Goal: Information Seeking & Learning: Learn about a topic

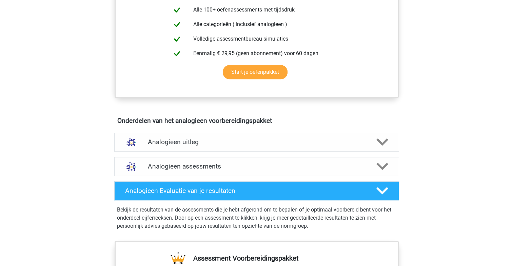
scroll to position [407, 0]
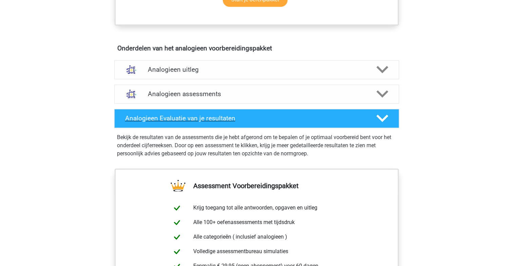
click at [309, 116] on h4 "Analogieen Evaluatie van je resultaten" at bounding box center [245, 119] width 240 height 8
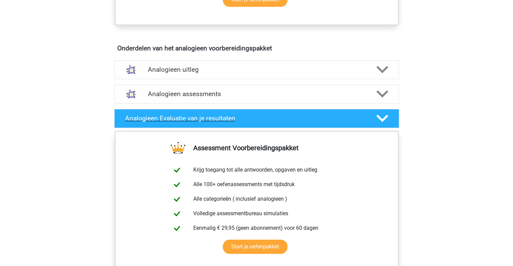
click at [309, 116] on h4 "Analogieen Evaluatie van je resultaten" at bounding box center [245, 119] width 240 height 8
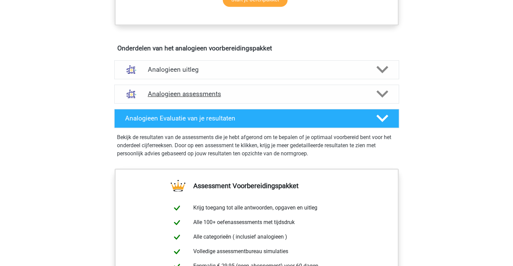
click at [217, 96] on h4 "Analogieen assessments" at bounding box center [257, 94] width 218 height 8
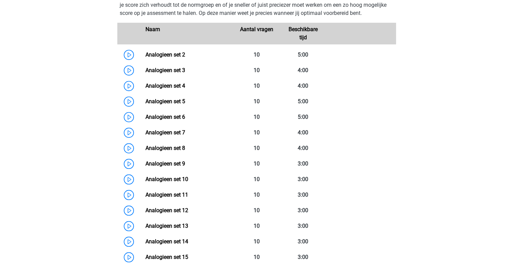
scroll to position [474, 0]
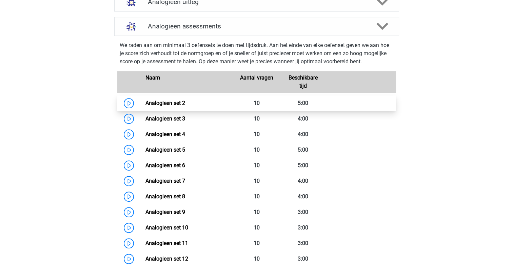
click at [145, 102] on link "Analogieen set 2" at bounding box center [165, 103] width 40 height 6
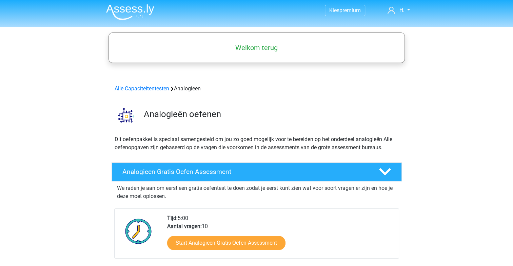
scroll to position [0, 0]
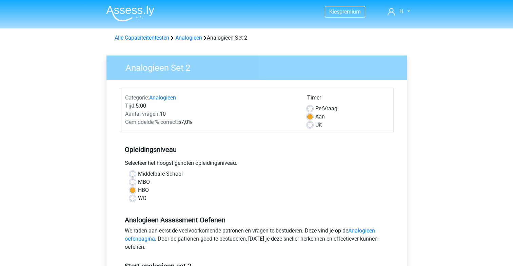
click at [138, 201] on label "WO" at bounding box center [142, 199] width 8 height 8
click at [133, 201] on input "WO" at bounding box center [132, 198] width 5 height 7
radio input "true"
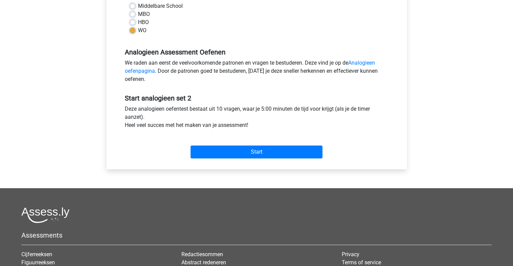
scroll to position [169, 0]
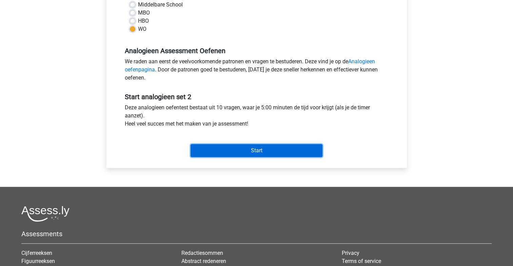
click at [245, 154] on input "Start" at bounding box center [256, 150] width 132 height 13
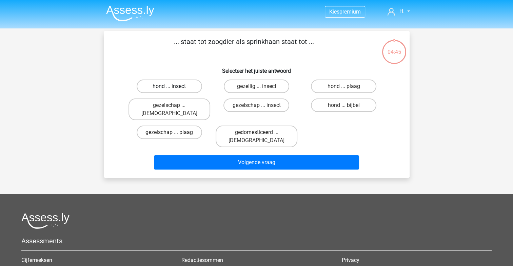
click at [165, 85] on label "hond ... insect" at bounding box center [169, 87] width 65 height 14
click at [169, 86] on input "hond ... insect" at bounding box center [171, 88] width 4 height 4
radio input "true"
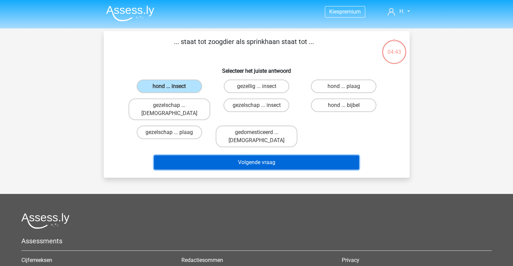
click at [275, 156] on button "Volgende vraag" at bounding box center [256, 163] width 205 height 14
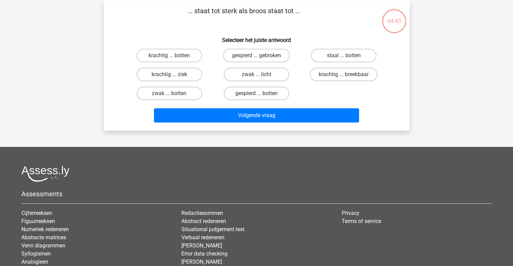
scroll to position [31, 0]
click at [353, 76] on label "krachtig ... breekbaar" at bounding box center [343, 74] width 67 height 14
click at [348, 76] on input "krachtig ... breekbaar" at bounding box center [346, 76] width 4 height 4
radio input "true"
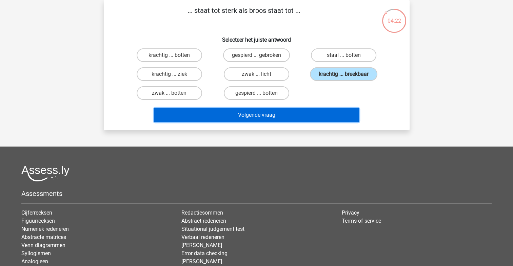
click at [277, 110] on button "Volgende vraag" at bounding box center [256, 115] width 205 height 14
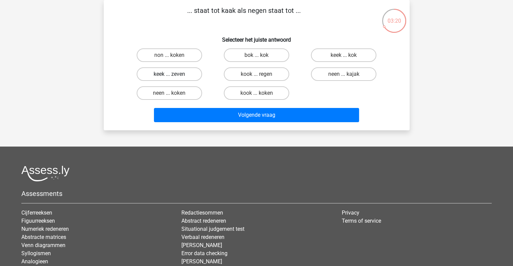
click at [184, 73] on label "keek ... zeven" at bounding box center [169, 74] width 65 height 14
click at [174, 74] on input "keek ... zeven" at bounding box center [171, 76] width 4 height 4
radio input "true"
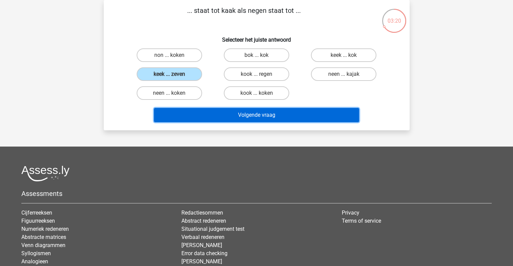
click at [262, 115] on button "Volgende vraag" at bounding box center [256, 115] width 205 height 14
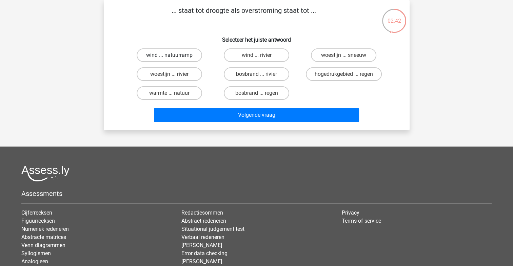
click at [167, 58] on label "wind ... natuurramp" at bounding box center [169, 55] width 65 height 14
click at [169, 58] on input "wind ... natuurramp" at bounding box center [171, 57] width 4 height 4
radio input "true"
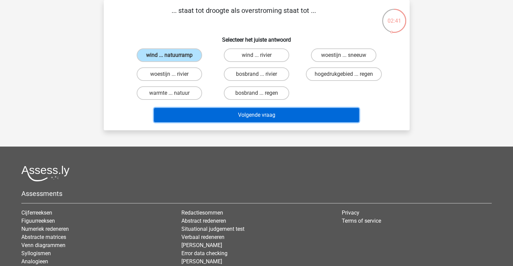
click at [255, 114] on button "Volgende vraag" at bounding box center [256, 115] width 205 height 14
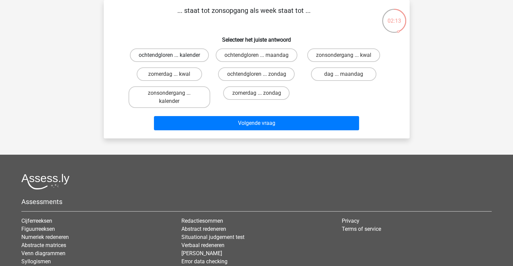
click at [189, 55] on label "ochtendgloren ... kalender" at bounding box center [169, 55] width 79 height 14
click at [174, 55] on input "ochtendgloren ... kalender" at bounding box center [171, 57] width 4 height 4
radio input "true"
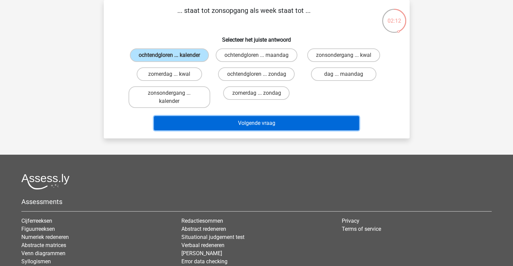
click at [233, 120] on button "Volgende vraag" at bounding box center [256, 123] width 205 height 14
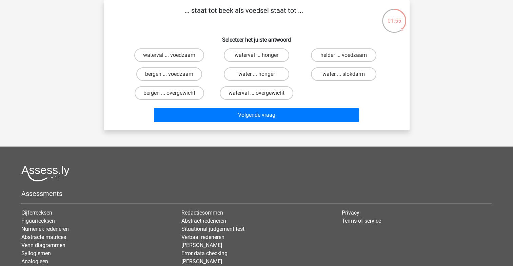
click at [346, 75] on input "water ... slokdarm" at bounding box center [346, 76] width 4 height 4
radio input "true"
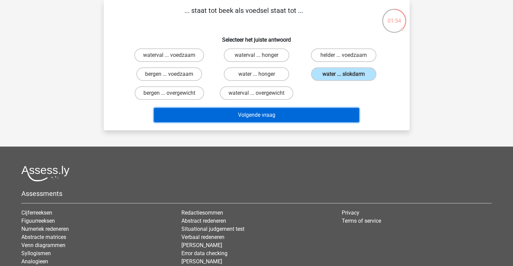
click at [295, 111] on button "Volgende vraag" at bounding box center [256, 115] width 205 height 14
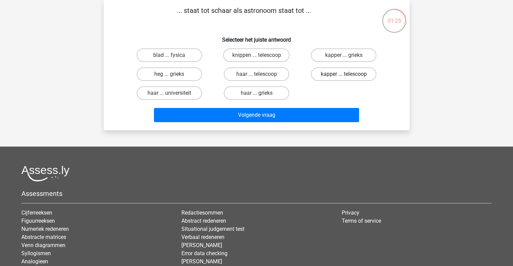
click at [331, 76] on label "kapper ... telescoop" at bounding box center [343, 74] width 65 height 14
click at [344, 76] on input "kapper ... telescoop" at bounding box center [346, 76] width 4 height 4
radio input "true"
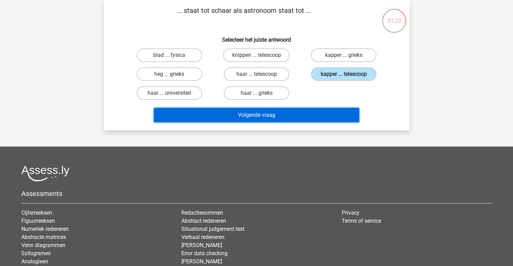
click at [273, 116] on button "Volgende vraag" at bounding box center [256, 115] width 205 height 14
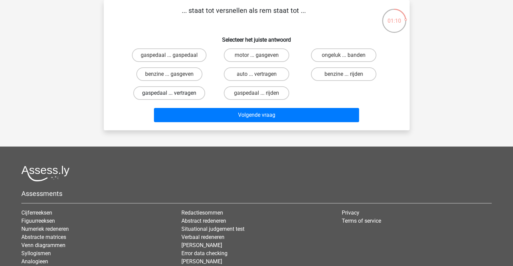
click at [175, 90] on label "gaspedaal ... vertragen" at bounding box center [169, 93] width 72 height 14
click at [174, 93] on input "gaspedaal ... vertragen" at bounding box center [171, 95] width 4 height 4
radio input "true"
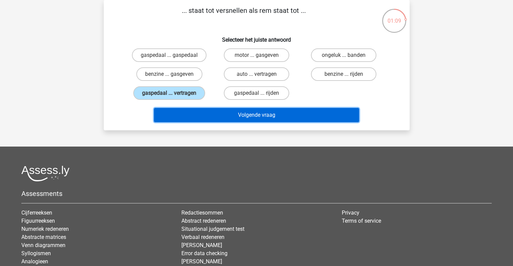
click at [221, 117] on button "Volgende vraag" at bounding box center [256, 115] width 205 height 14
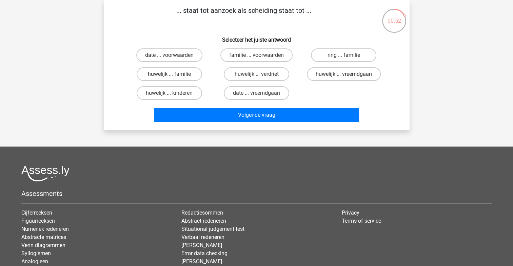
click at [323, 75] on label "huwelijk ... vreemdgaan" at bounding box center [344, 74] width 74 height 14
click at [344, 75] on input "huwelijk ... vreemdgaan" at bounding box center [346, 76] width 4 height 4
radio input "true"
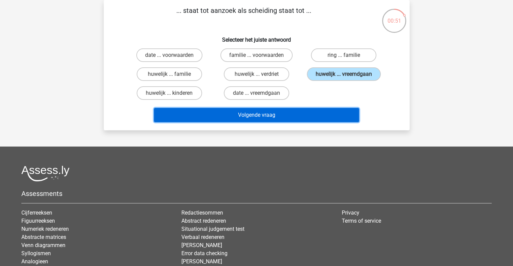
click at [259, 115] on button "Volgende vraag" at bounding box center [256, 115] width 205 height 14
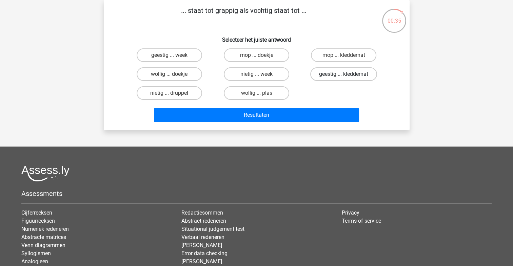
click at [348, 74] on label "geestig ... kleddernat" at bounding box center [343, 74] width 67 height 14
click at [348, 74] on input "geestig ... kleddernat" at bounding box center [346, 76] width 4 height 4
radio input "true"
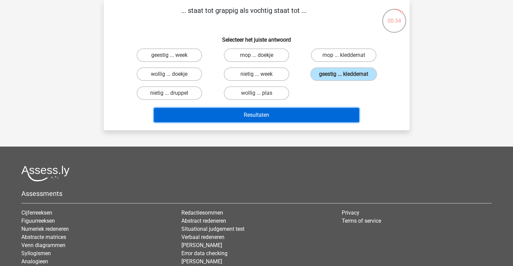
click at [247, 113] on button "Resultaten" at bounding box center [256, 115] width 205 height 14
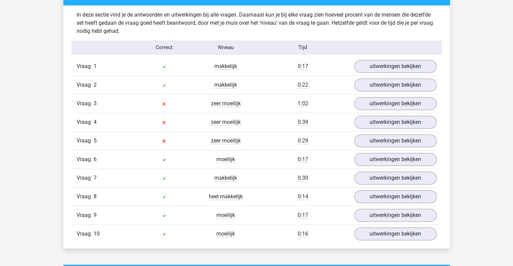
scroll to position [542, 0]
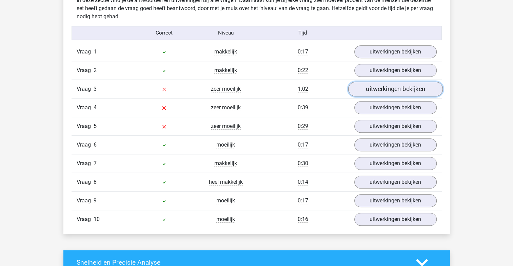
click at [389, 89] on link "uitwerkingen bekijken" at bounding box center [395, 89] width 95 height 15
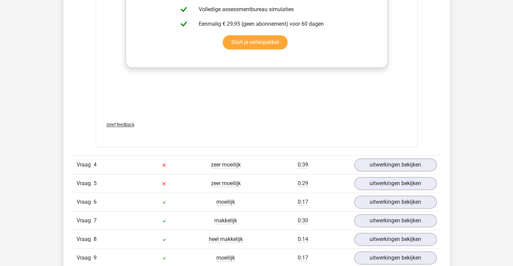
scroll to position [847, 0]
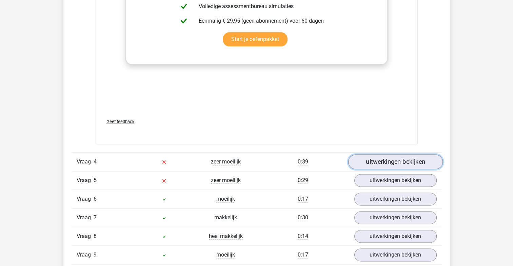
click at [397, 165] on link "uitwerkingen bekijken" at bounding box center [395, 162] width 95 height 15
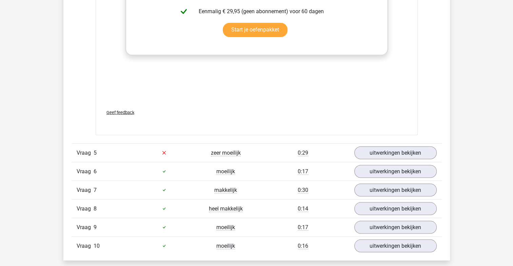
scroll to position [1288, 0]
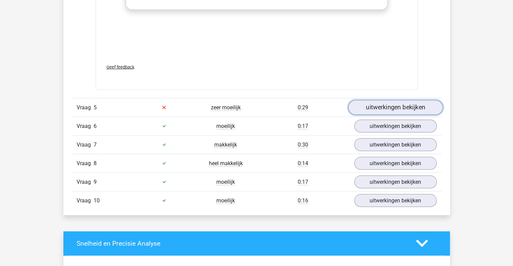
click at [414, 103] on link "uitwerkingen bekijken" at bounding box center [395, 107] width 95 height 15
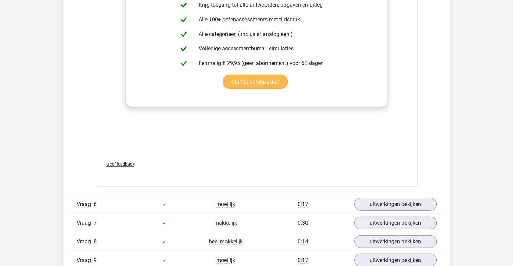
scroll to position [1491, 0]
